Goal: Task Accomplishment & Management: Complete application form

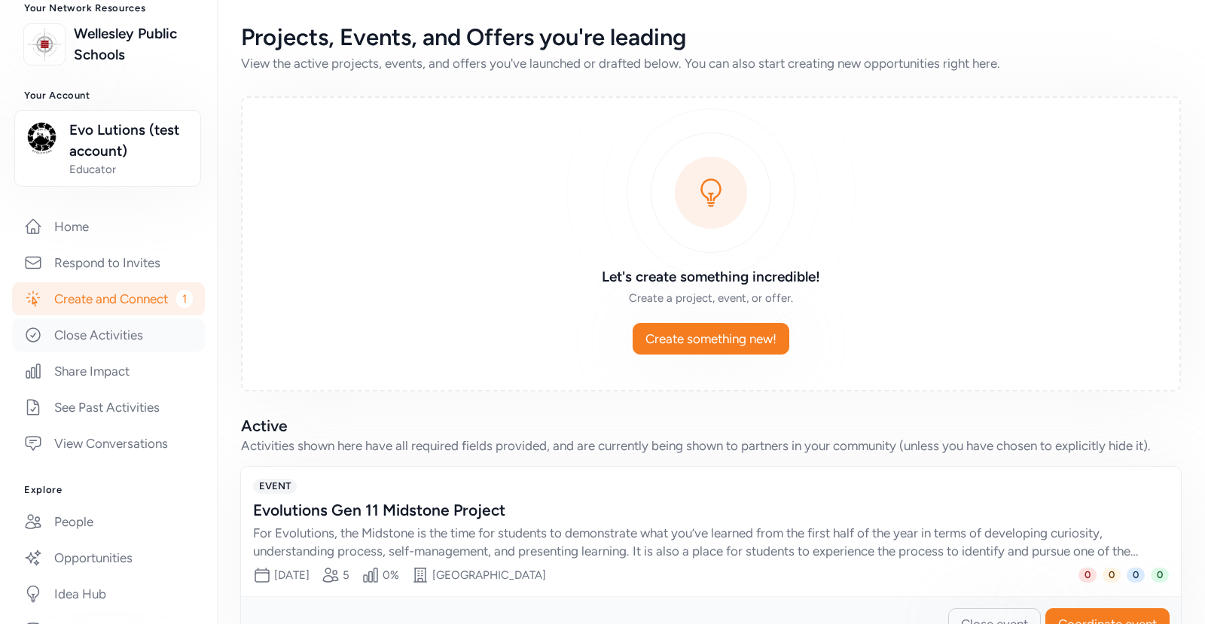
scroll to position [130, 0]
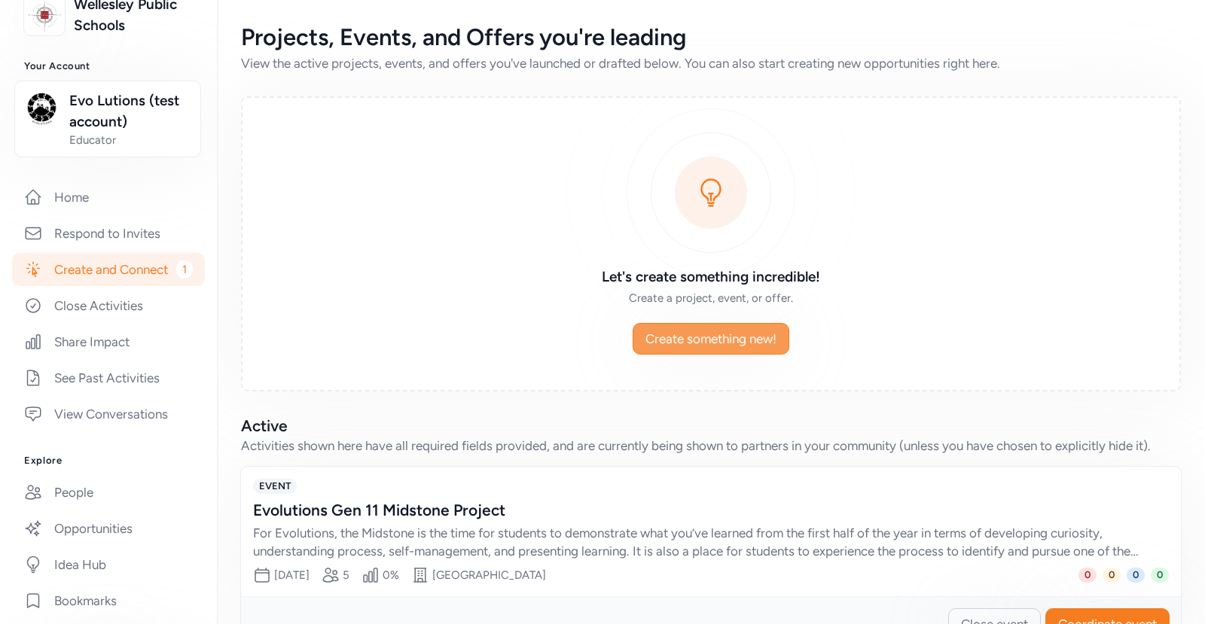
click at [703, 343] on span "Create something new!" at bounding box center [710, 339] width 131 height 18
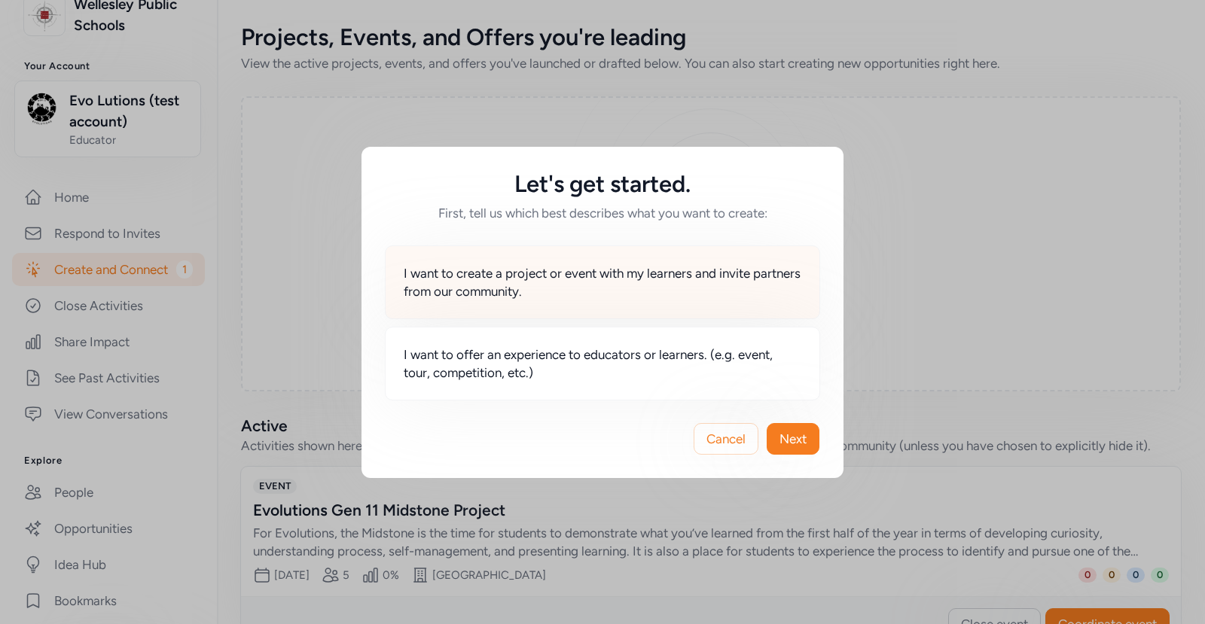
click at [529, 277] on span "I want to create a project or event with my learners and invite partners from o…" at bounding box center [603, 282] width 398 height 36
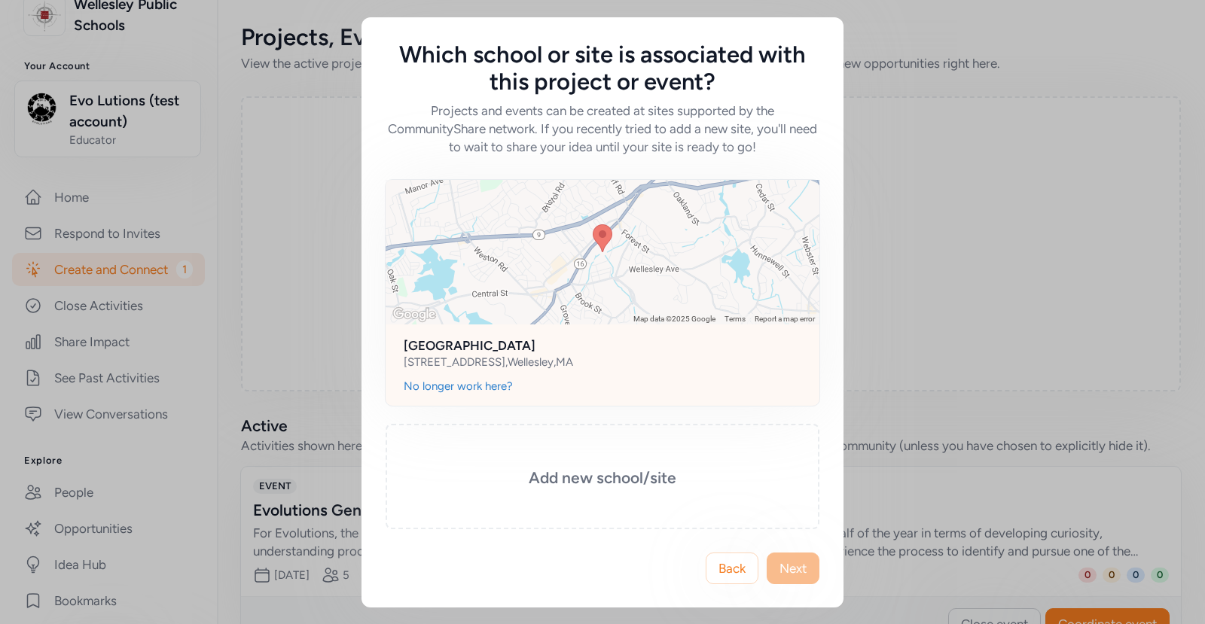
click at [616, 343] on h2 "[GEOGRAPHIC_DATA]" at bounding box center [603, 346] width 398 height 18
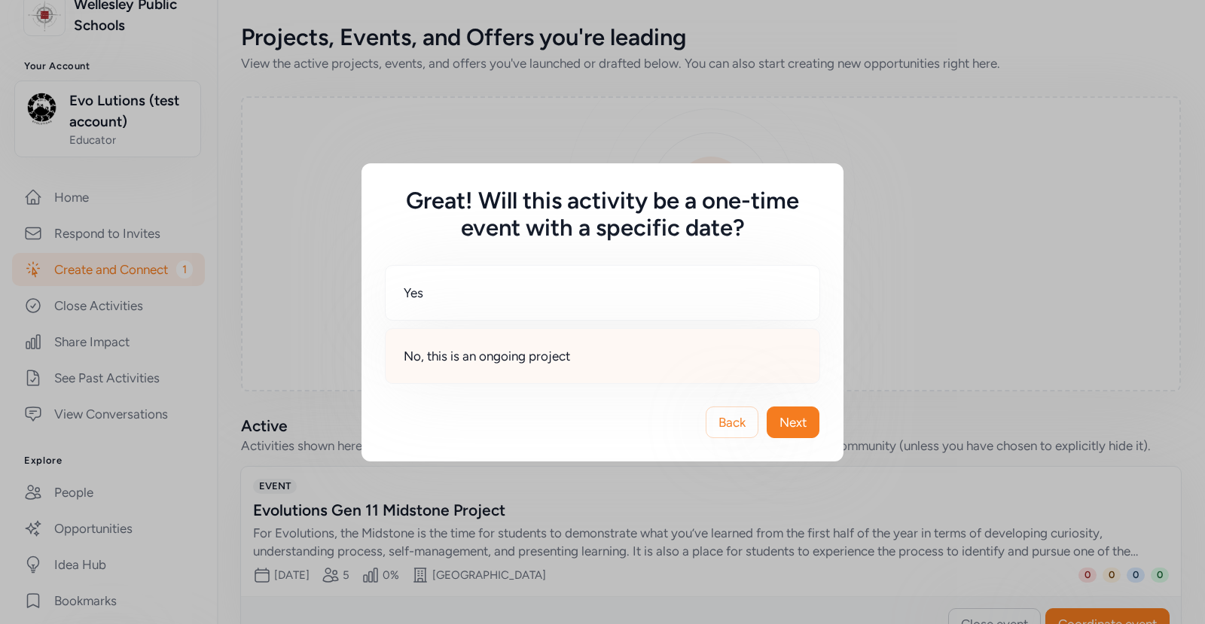
click at [688, 355] on div "No, this is an ongoing project" at bounding box center [602, 356] width 435 height 56
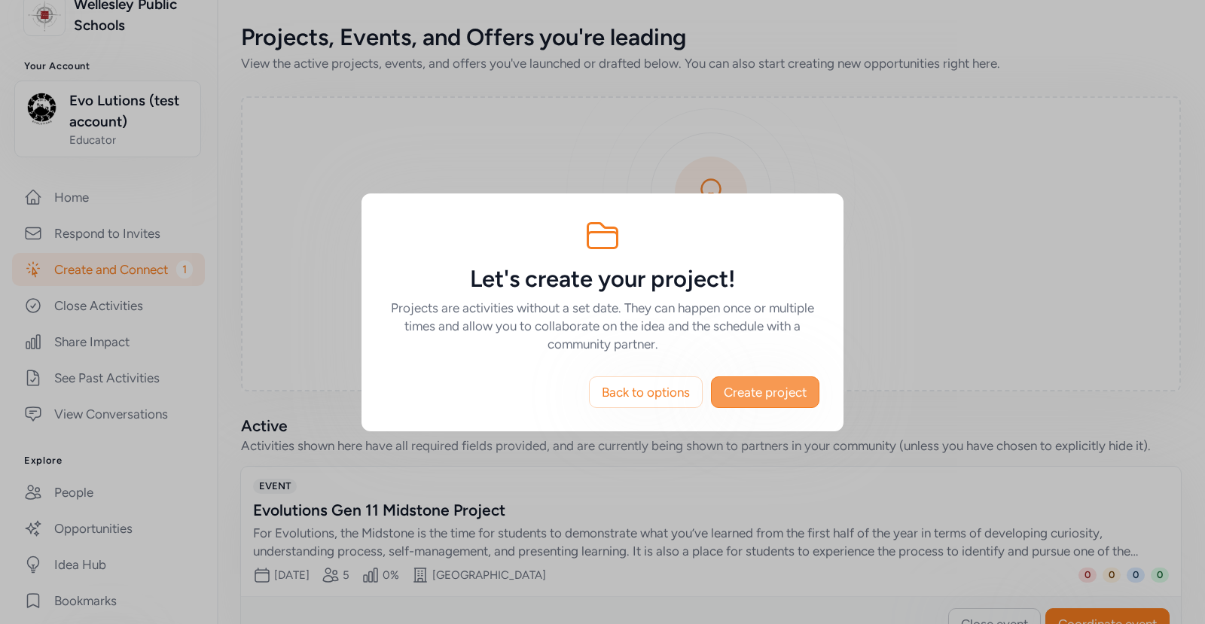
click at [760, 396] on span "Create project" at bounding box center [765, 392] width 83 height 18
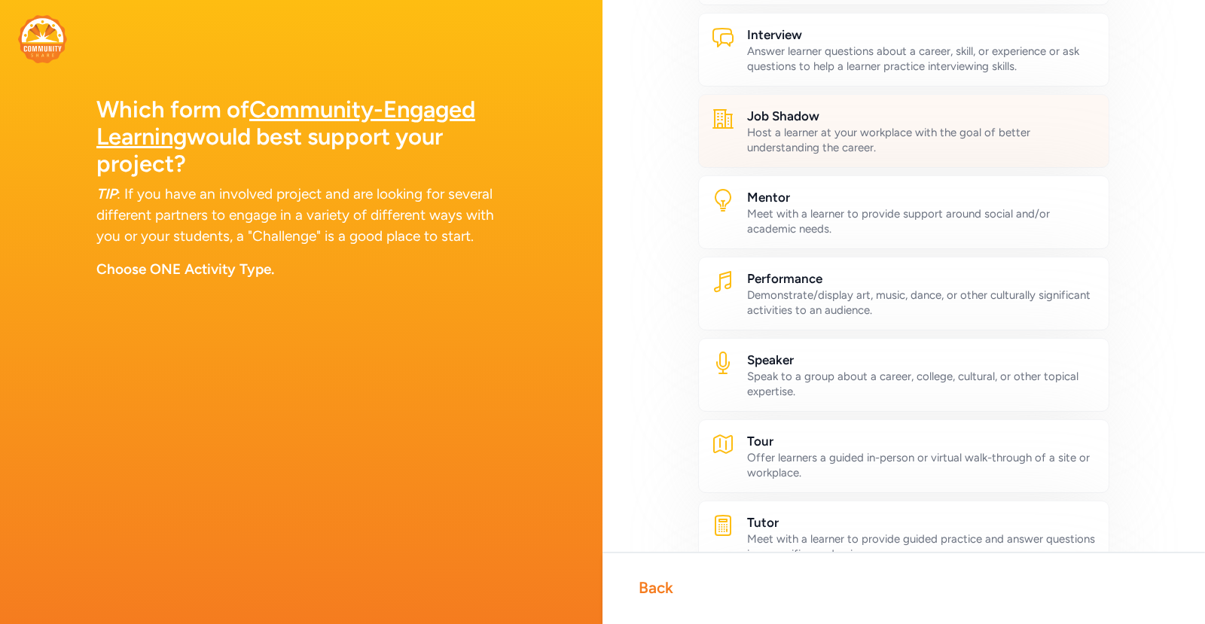
scroll to position [596, 0]
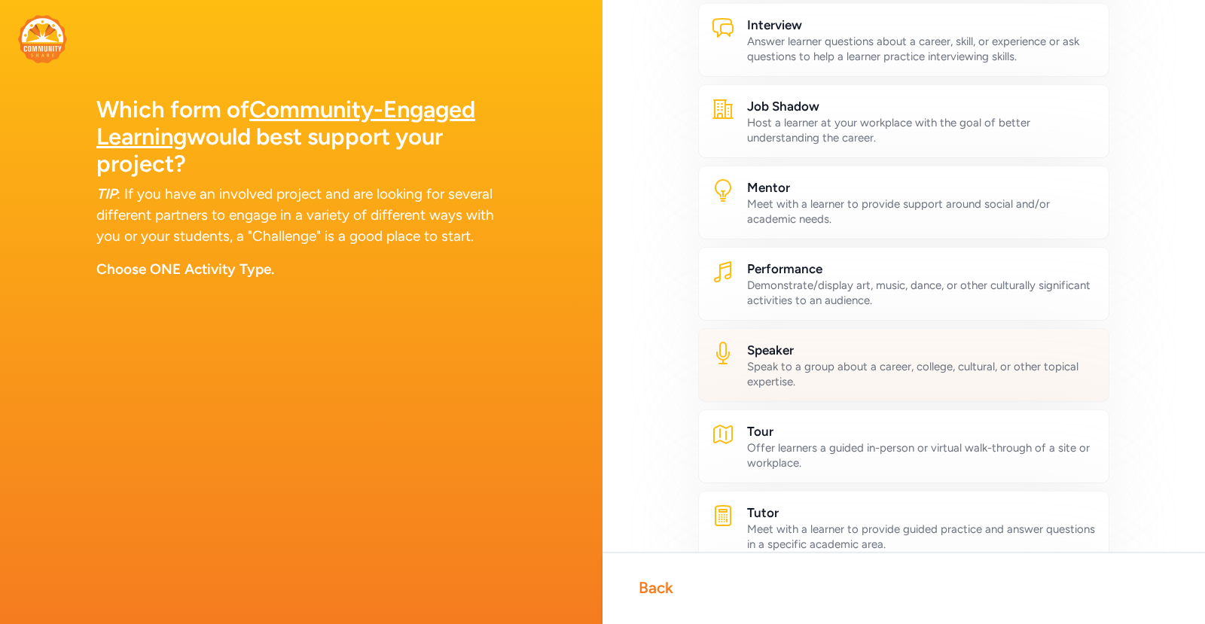
click at [837, 377] on div "Speak to a group about a career, college, cultural, or other topical expertise." at bounding box center [921, 374] width 349 height 30
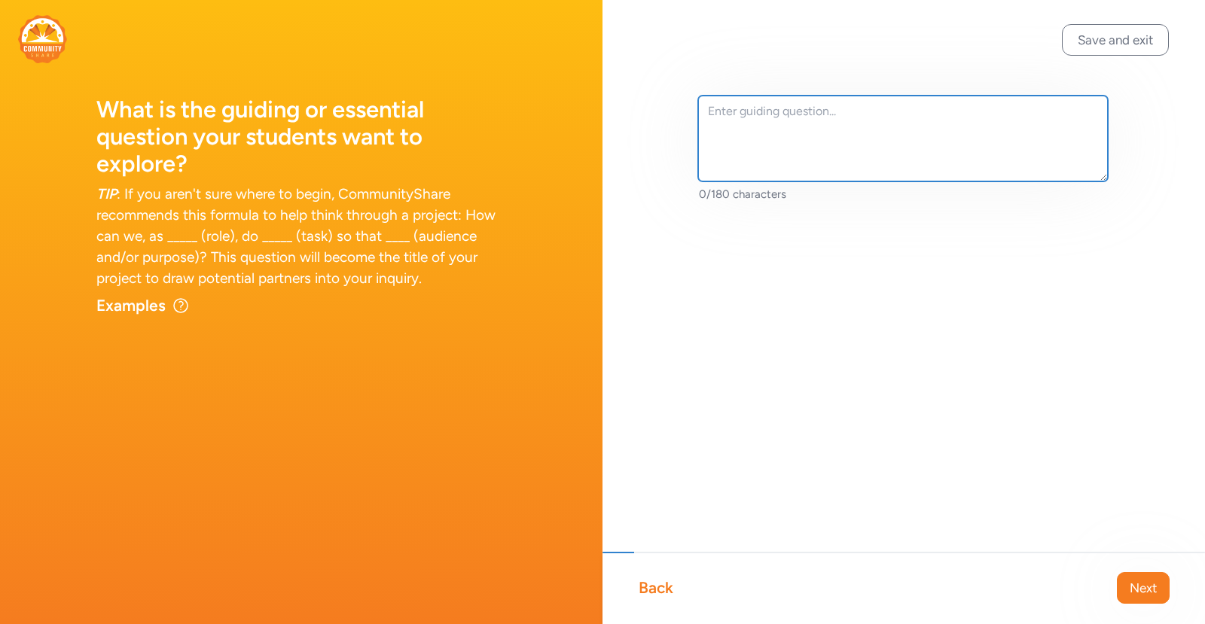
click at [826, 138] on textarea at bounding box center [903, 139] width 410 height 86
type textarea "fgdasda"
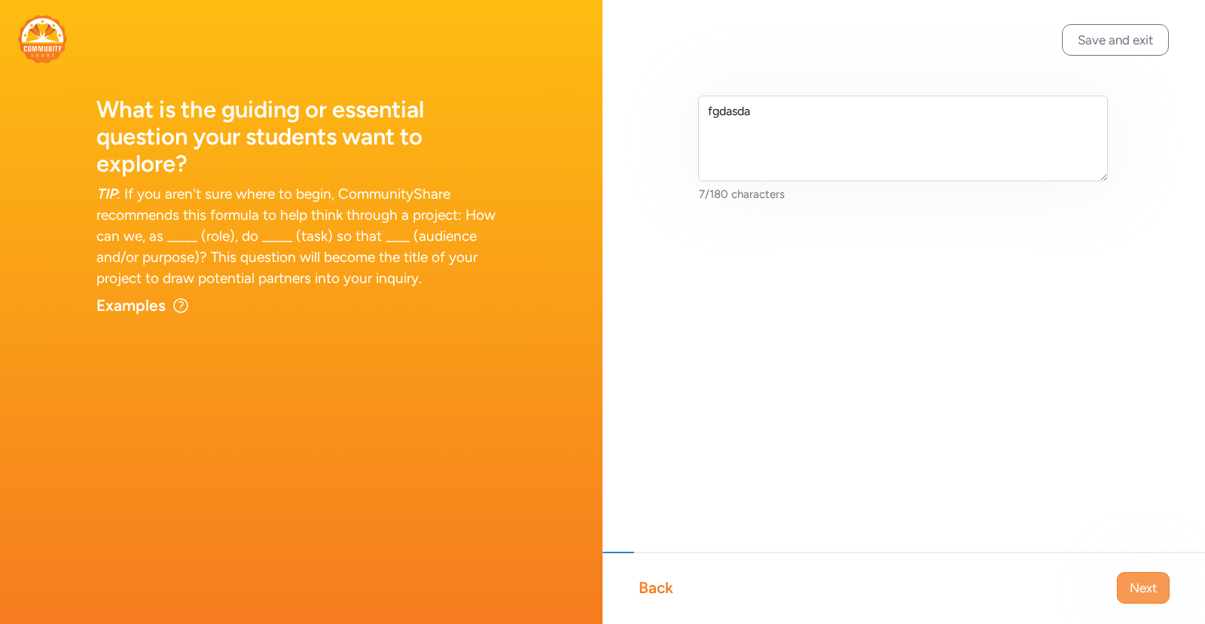
click at [1067, 579] on span "Next" at bounding box center [1143, 588] width 27 height 18
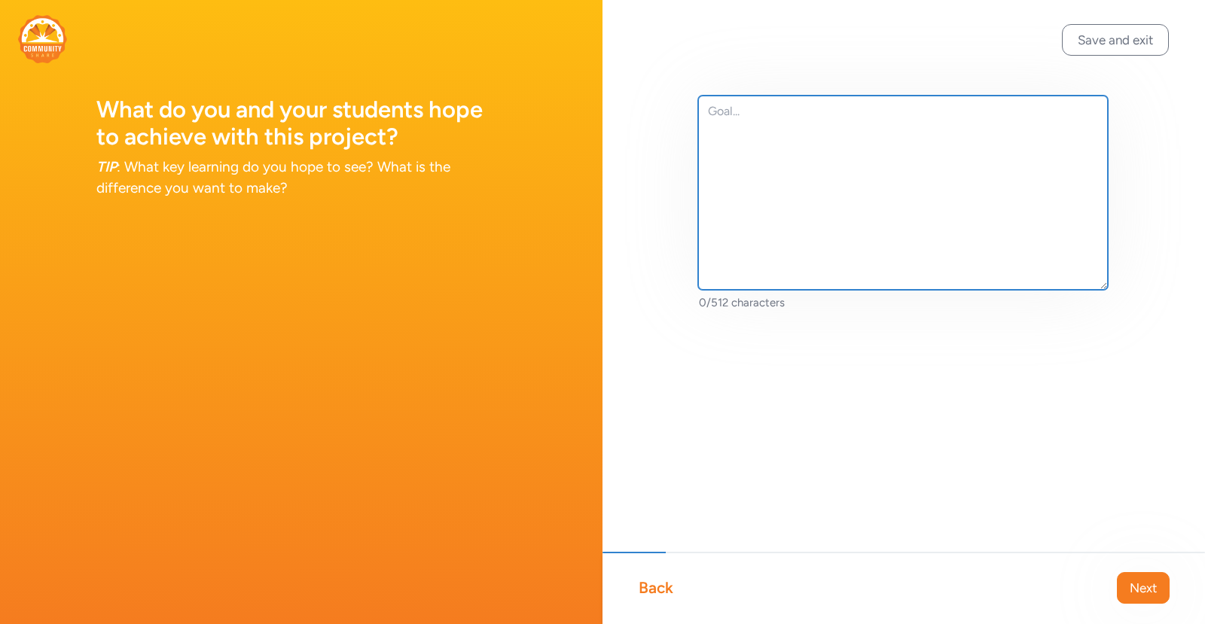
click at [805, 171] on textarea at bounding box center [903, 193] width 410 height 194
type textarea "bhgh"
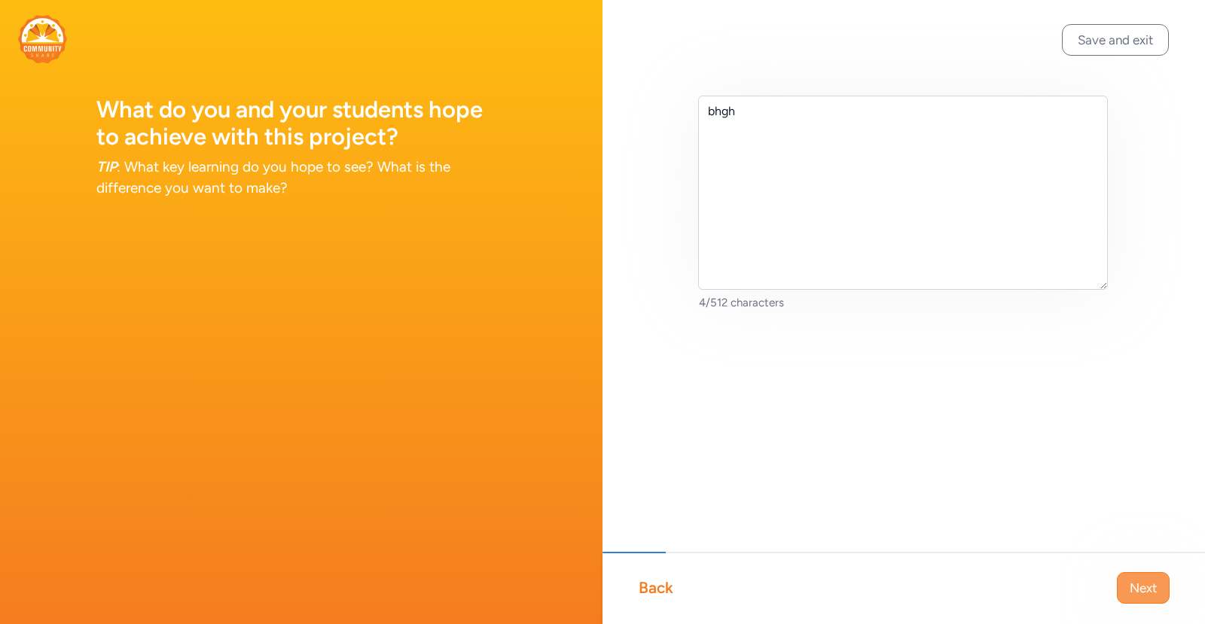
click at [1067, 585] on span "Next" at bounding box center [1143, 588] width 27 height 18
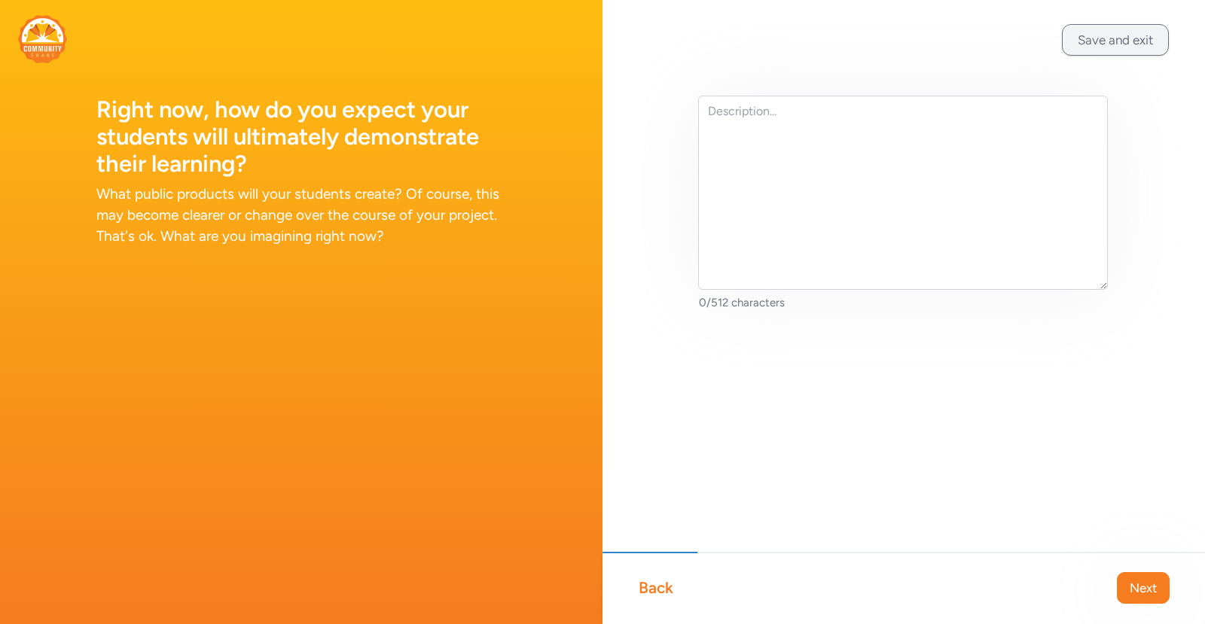
click at [1067, 51] on button "Save and exit" at bounding box center [1115, 40] width 107 height 32
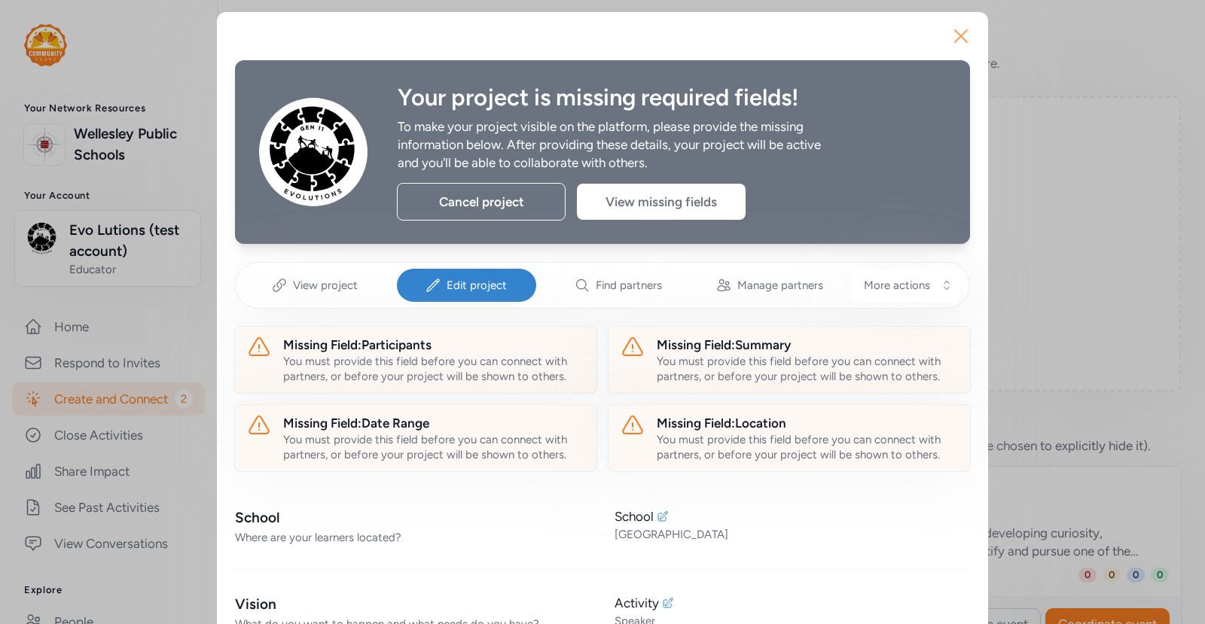
click at [965, 32] on icon "button" at bounding box center [961, 36] width 12 height 12
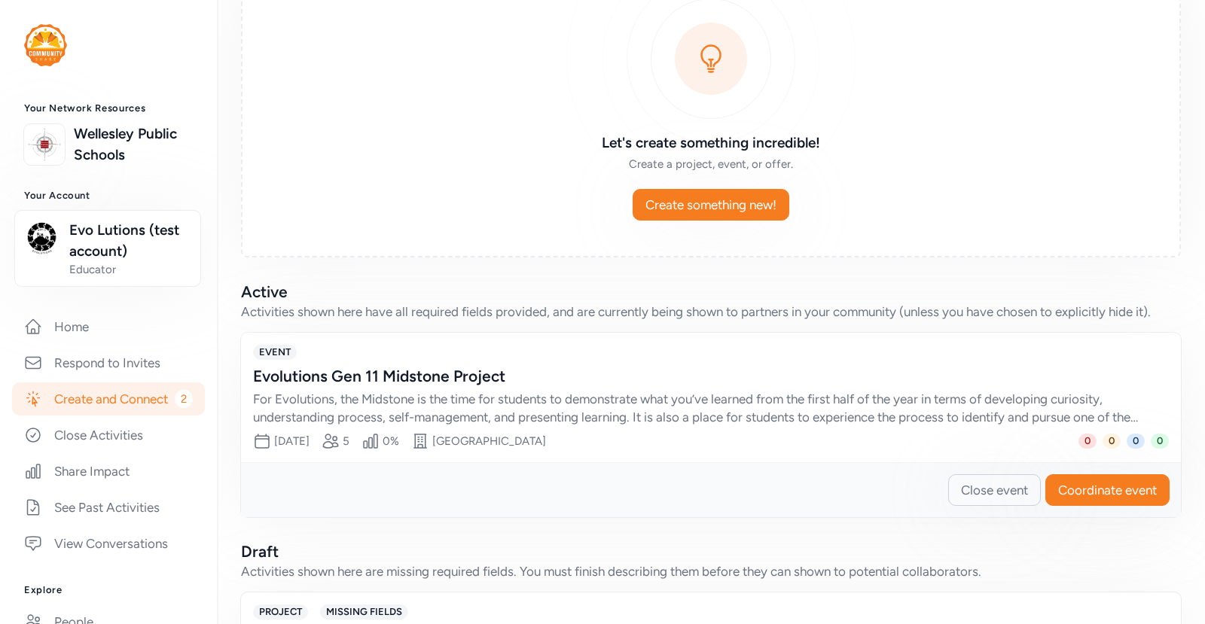
scroll to position [149, 0]
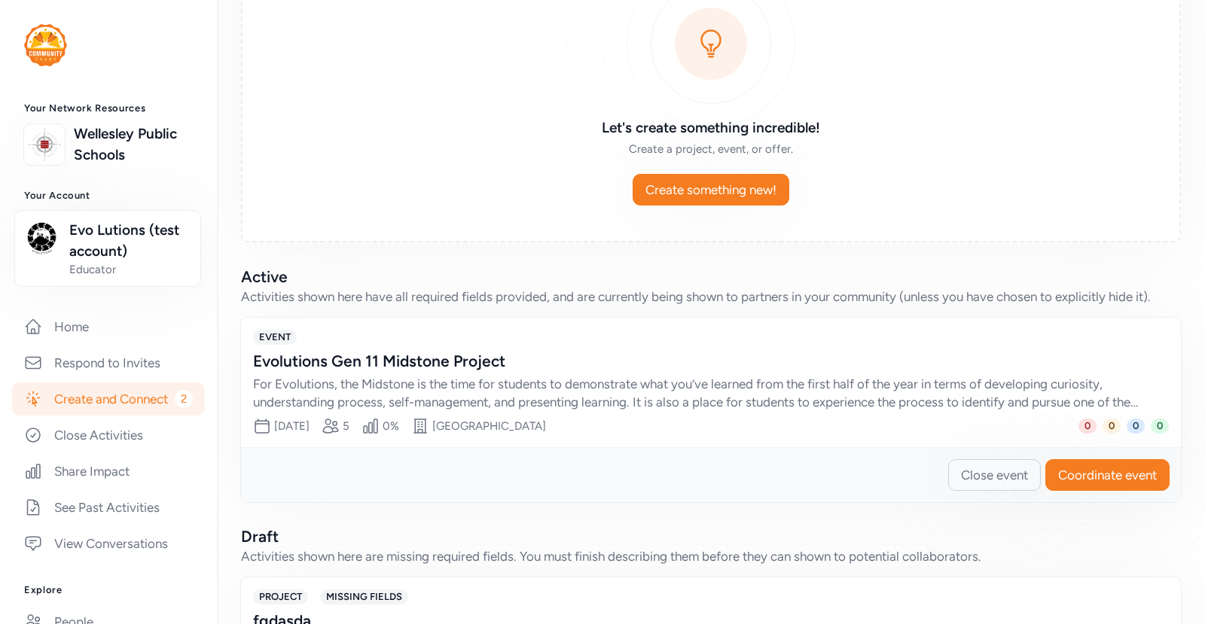
click at [525, 386] on div "For Evolutions, the Midstone is the time for students to demonstrate what you’v…" at bounding box center [696, 393] width 886 height 36
click at [1067, 473] on span "Coordinate event" at bounding box center [1107, 475] width 99 height 18
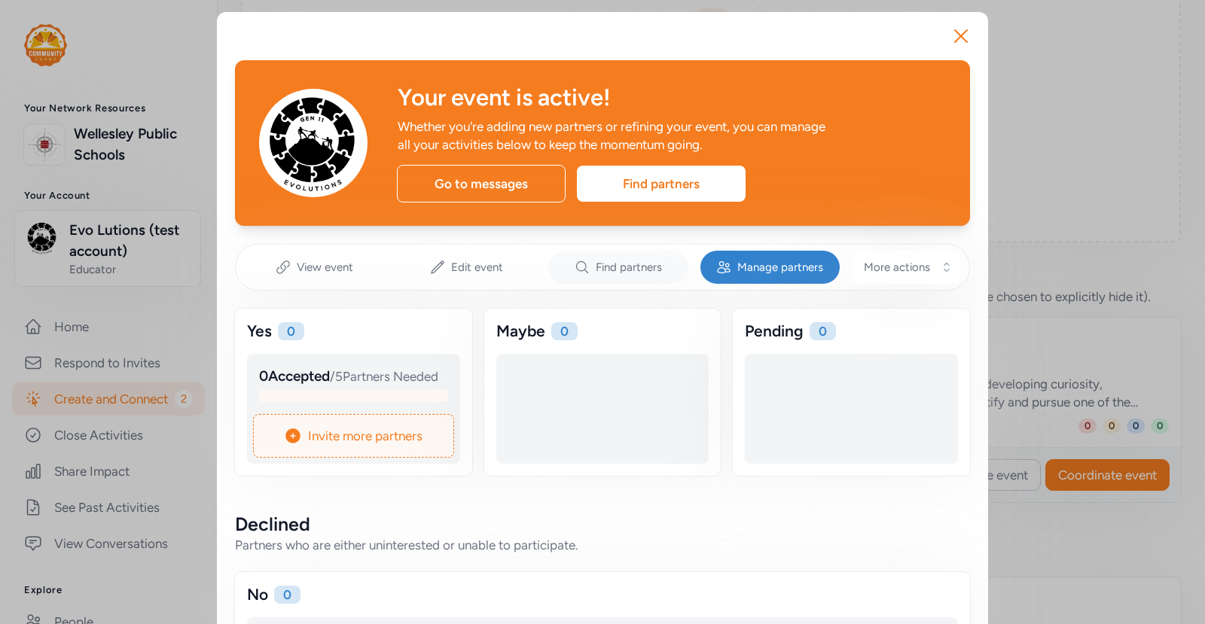
click at [627, 263] on span "Find partners" at bounding box center [629, 267] width 66 height 15
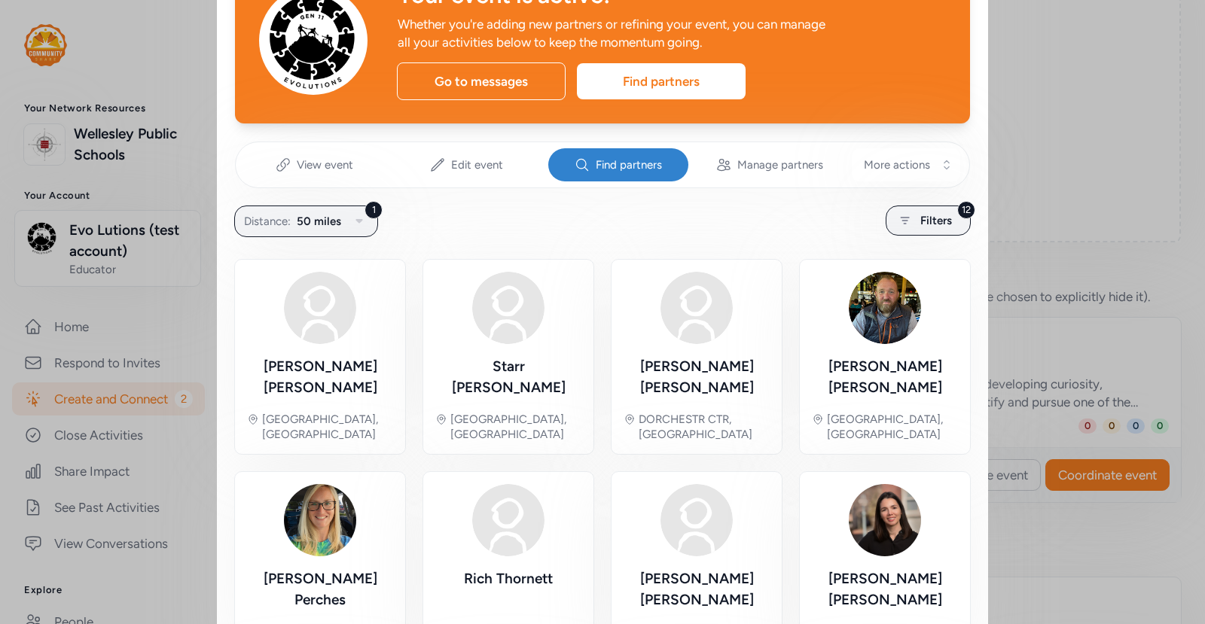
scroll to position [121, 0]
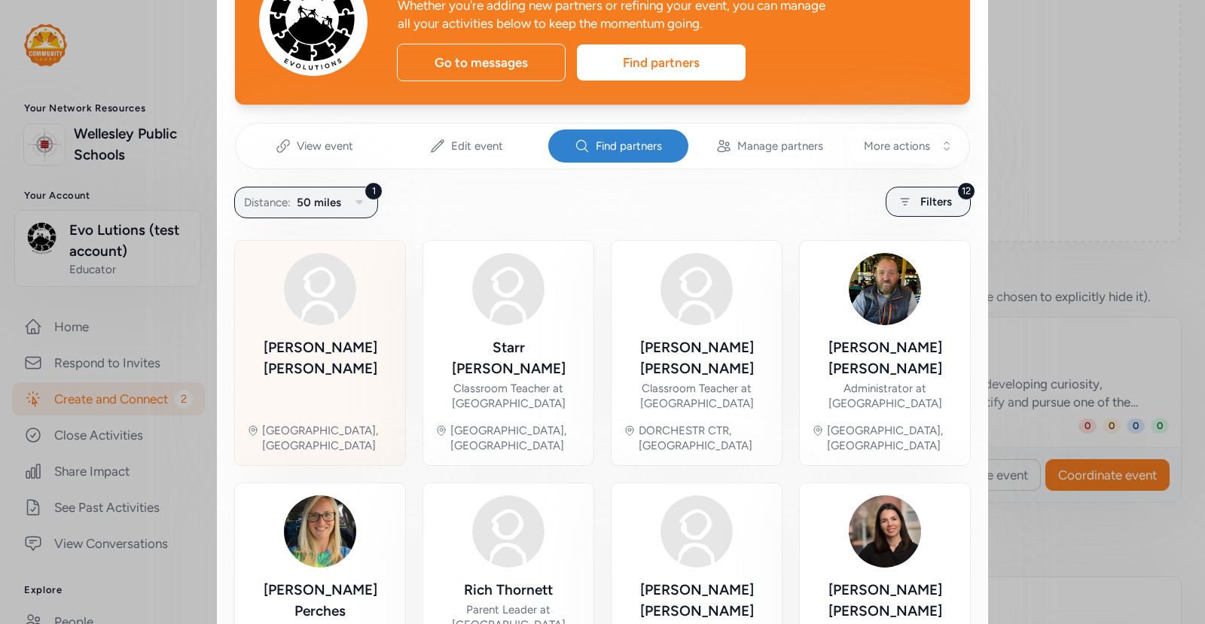
click at [312, 311] on img at bounding box center [320, 289] width 72 height 72
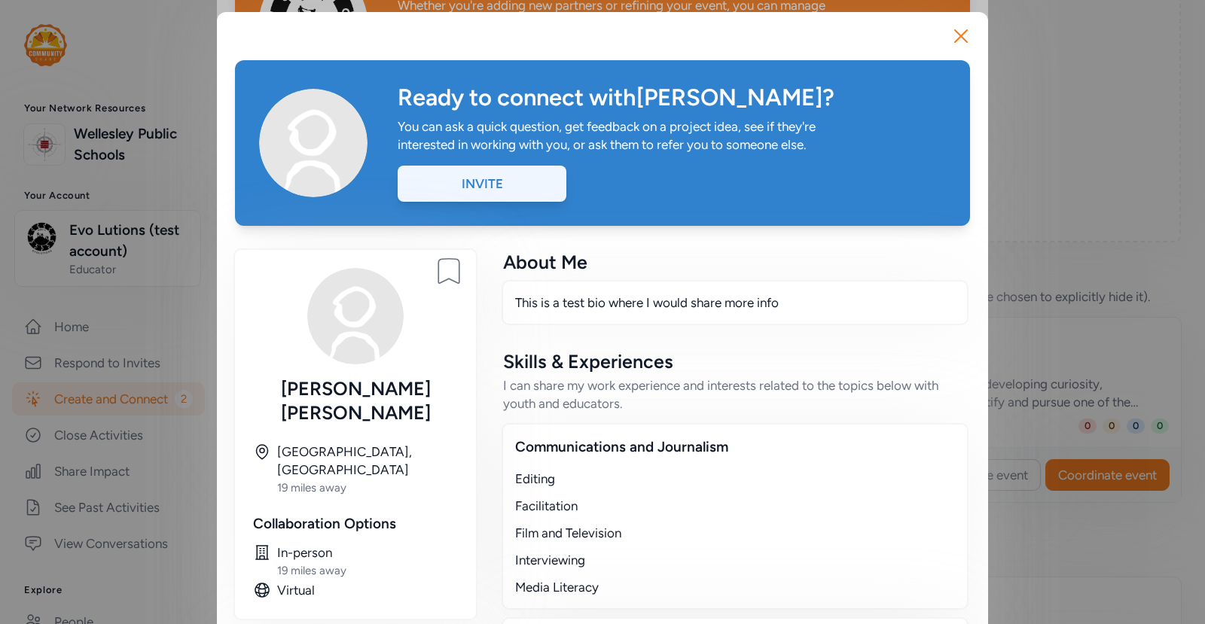
click at [503, 192] on div "Invite" at bounding box center [482, 184] width 169 height 36
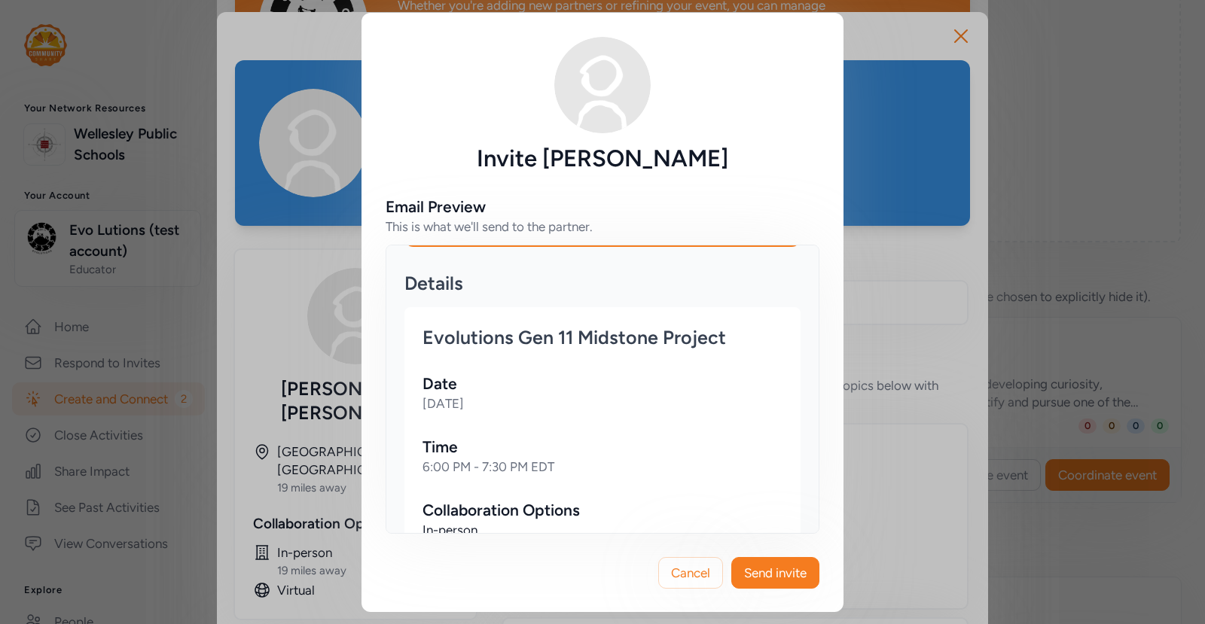
scroll to position [475, 0]
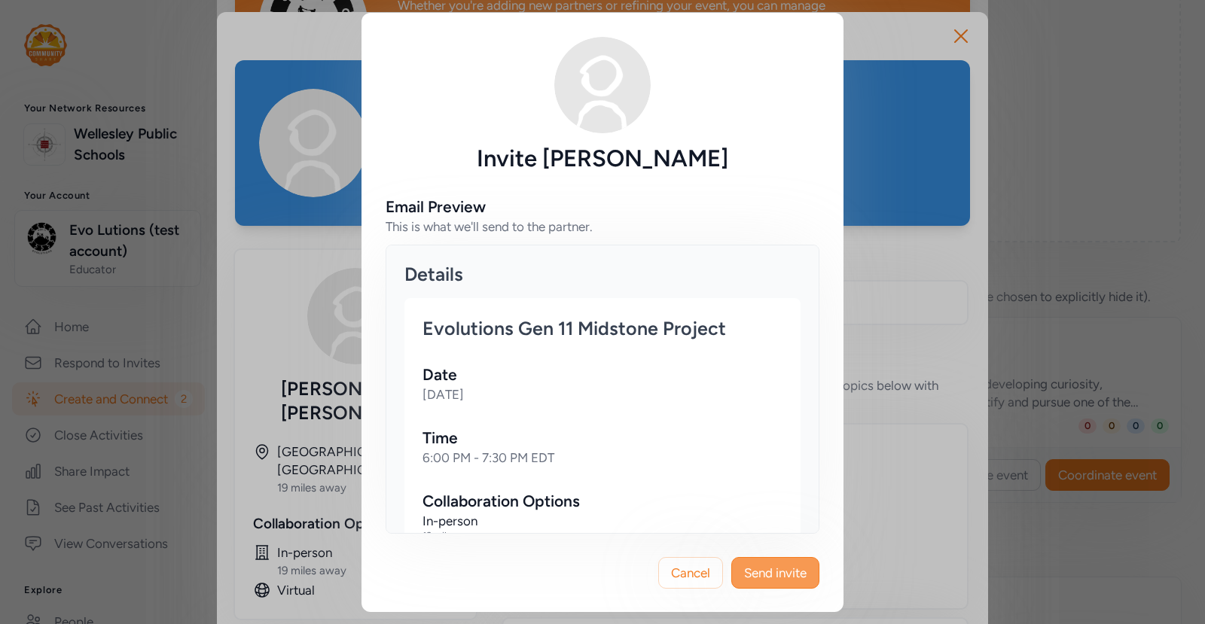
click at [771, 571] on span "Send invite" at bounding box center [775, 573] width 63 height 18
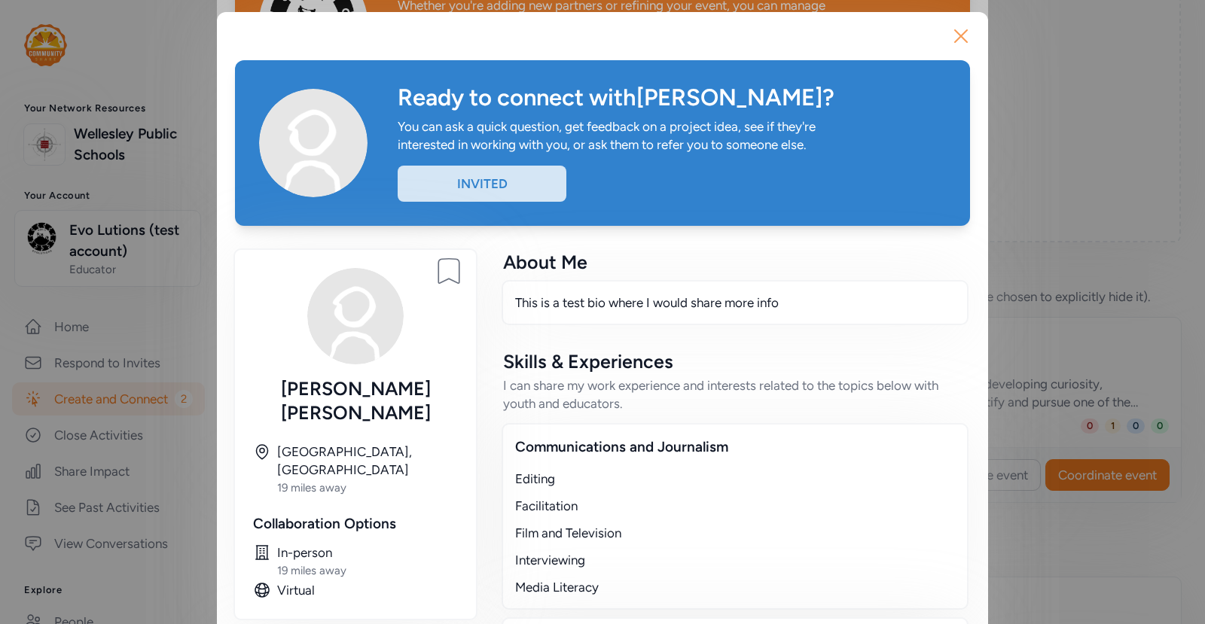
click at [964, 42] on icon "button" at bounding box center [961, 36] width 24 height 24
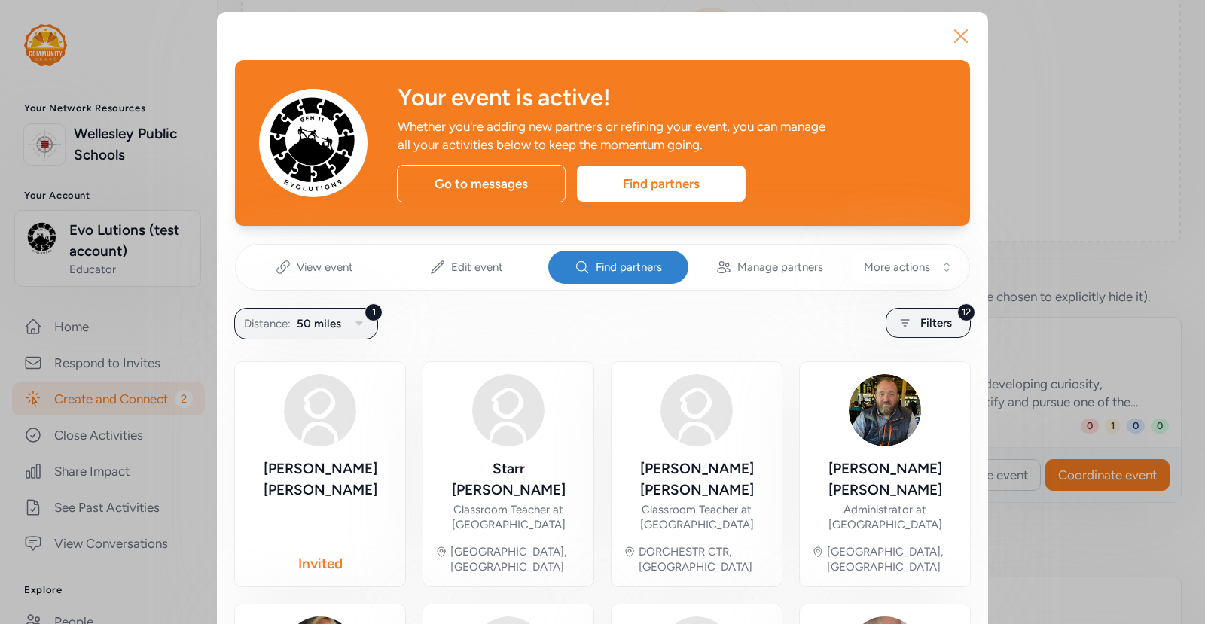
click at [960, 32] on icon "button" at bounding box center [961, 36] width 24 height 24
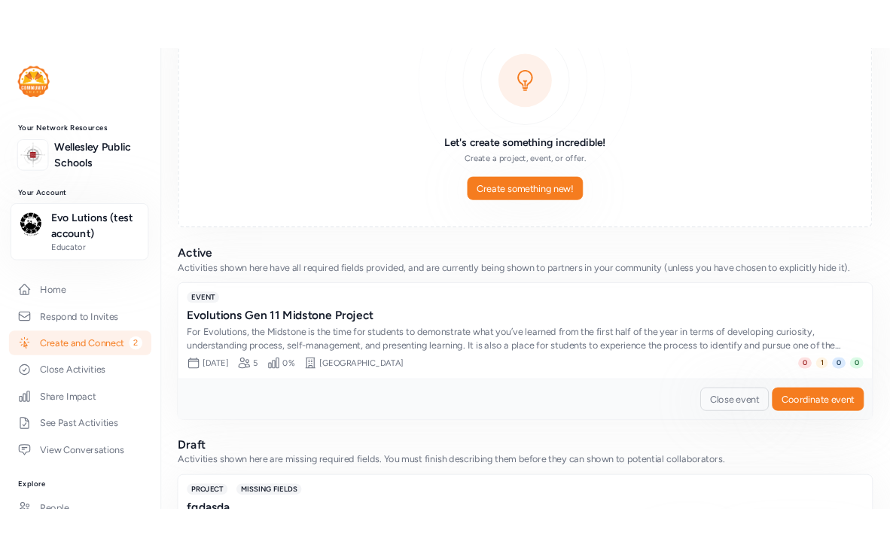
scroll to position [167, 0]
